Goal: Task Accomplishment & Management: Manage account settings

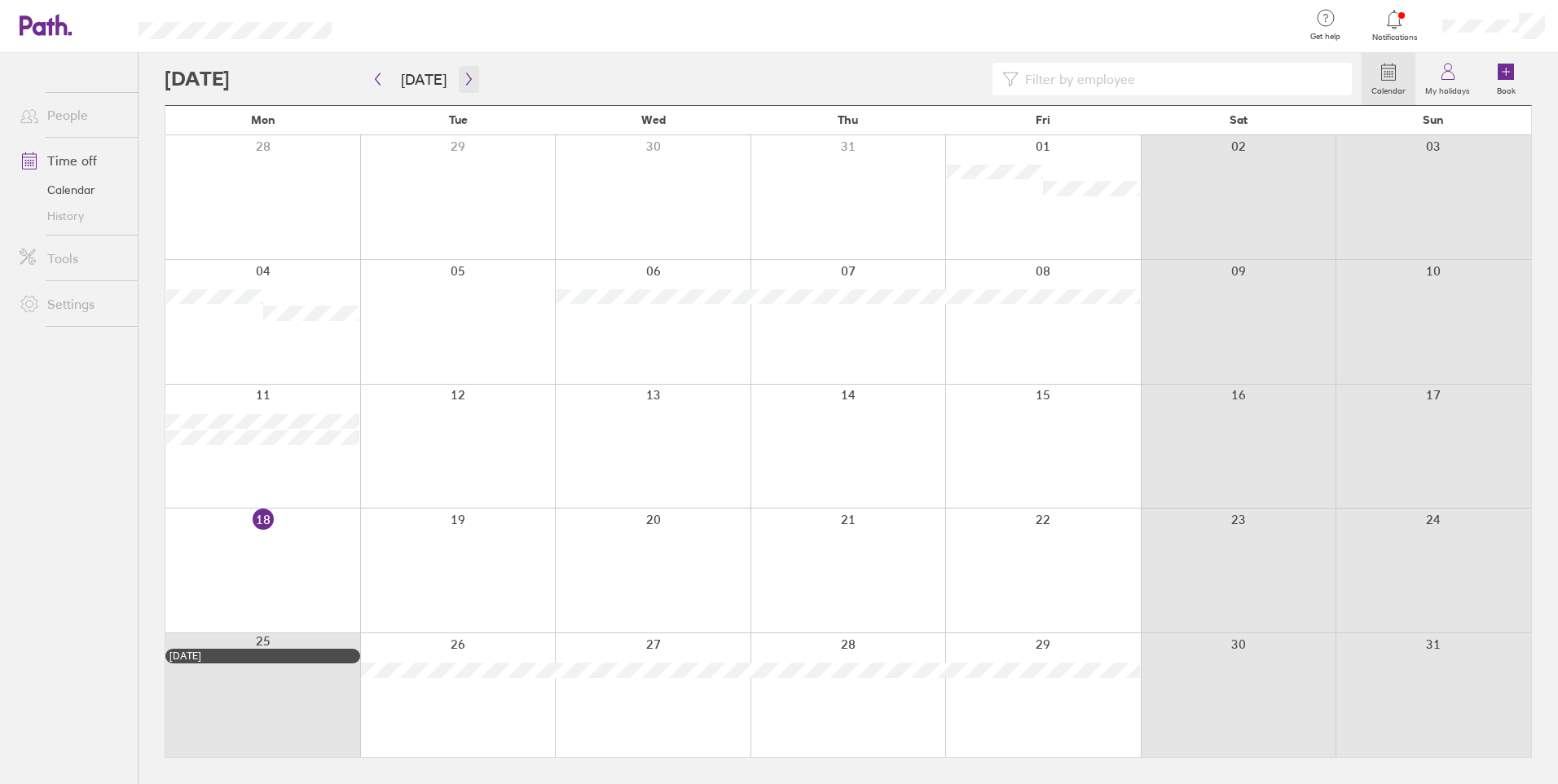
click at [468, 77] on icon "button" at bounding box center [469, 79] width 12 height 13
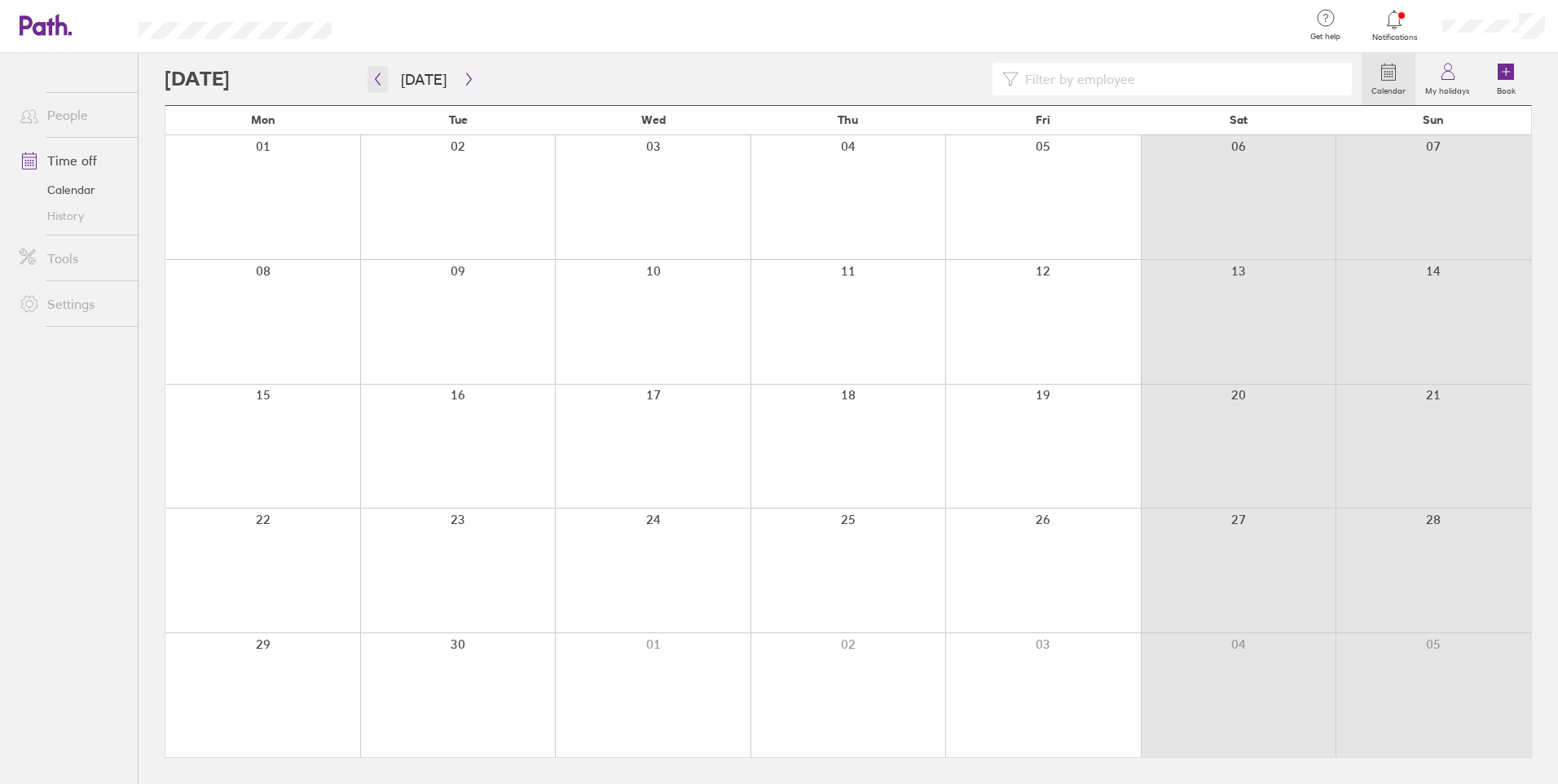
click at [381, 78] on icon "button" at bounding box center [378, 79] width 12 height 13
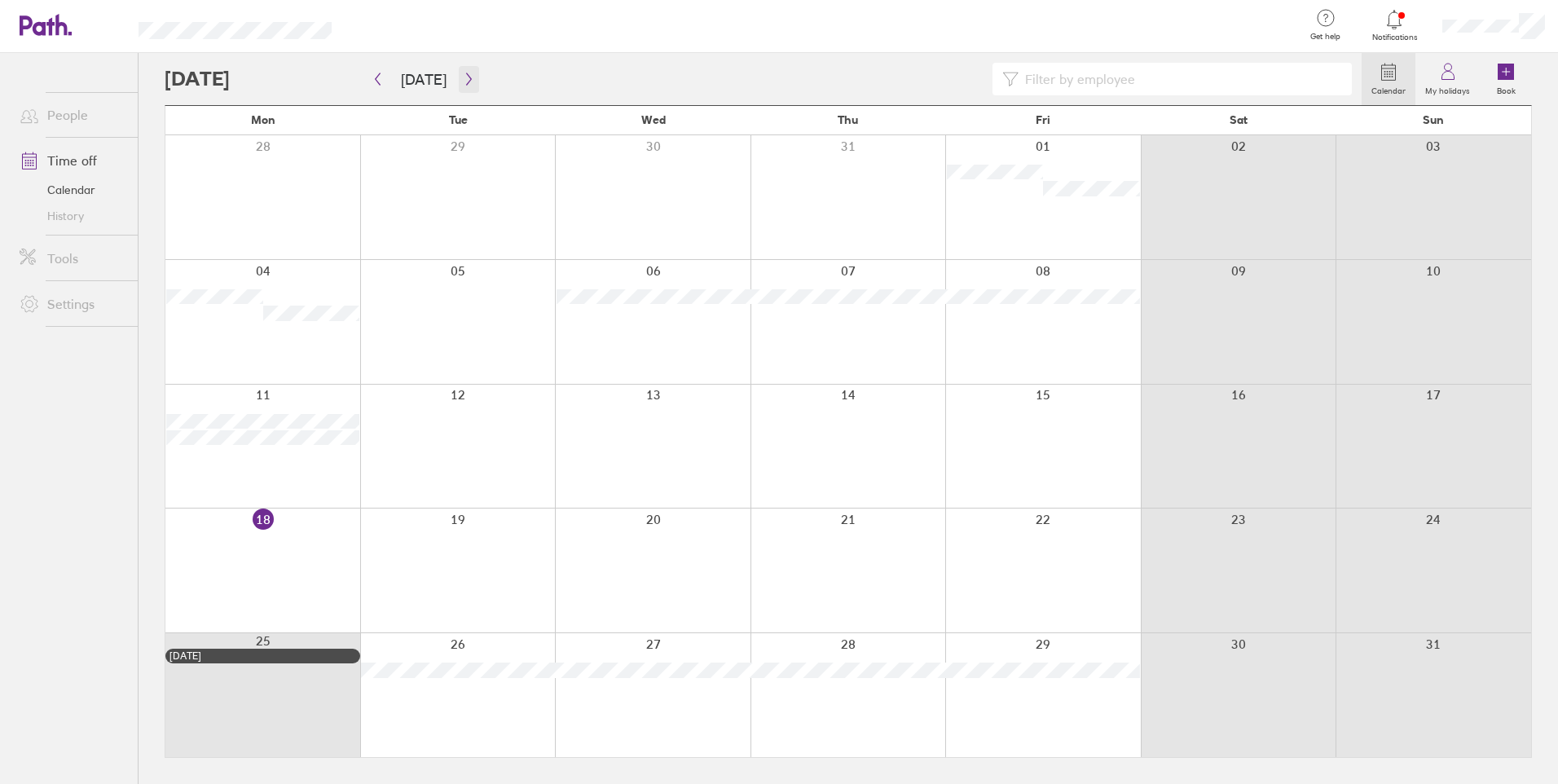
click at [466, 84] on icon "button" at bounding box center [468, 80] width 5 height 12
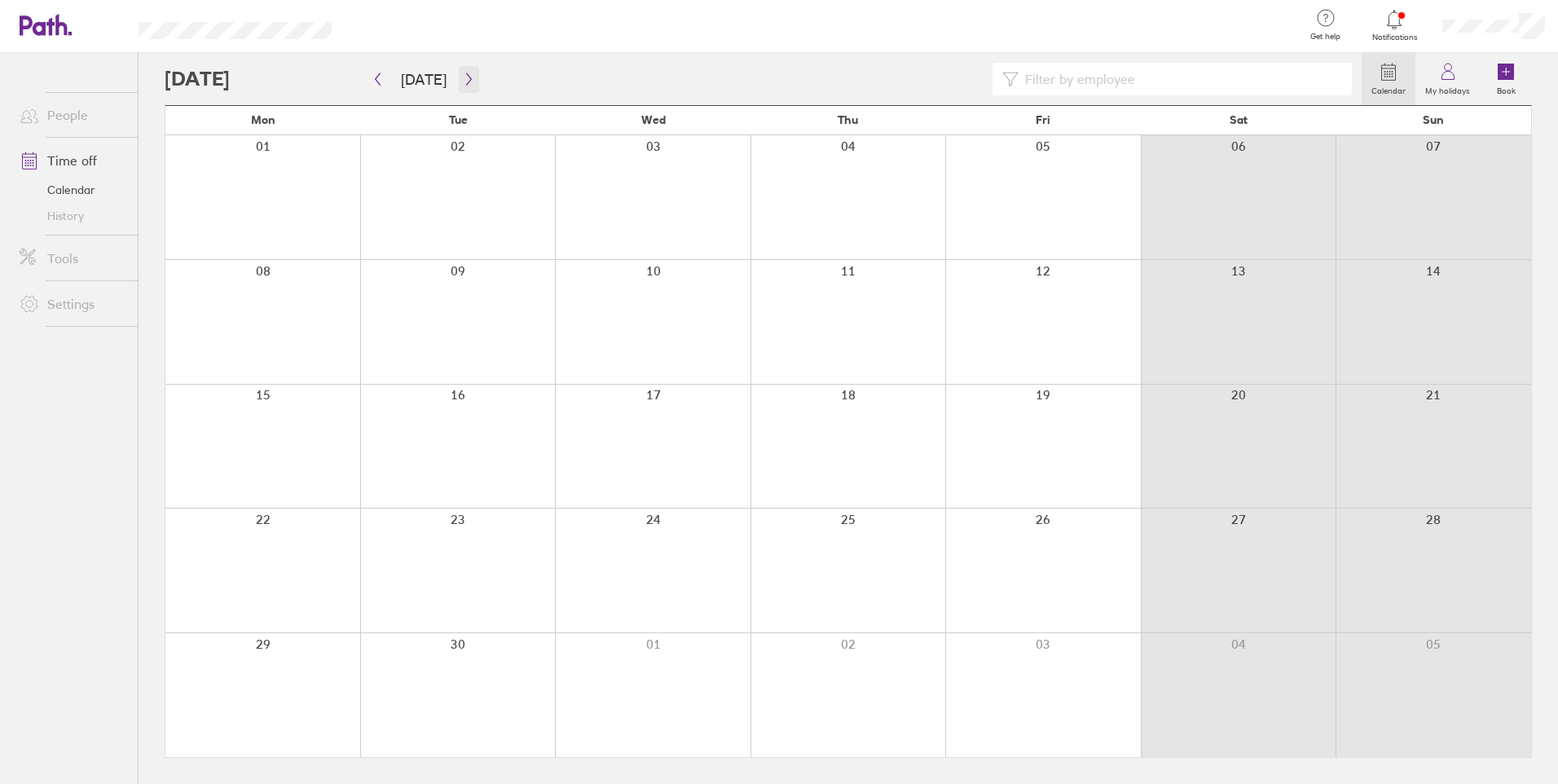
click at [463, 75] on icon "button" at bounding box center [469, 79] width 12 height 13
click at [463, 78] on icon "button" at bounding box center [469, 79] width 12 height 13
click at [379, 76] on icon "button" at bounding box center [378, 79] width 12 height 13
